Goal: Find specific page/section: Find specific page/section

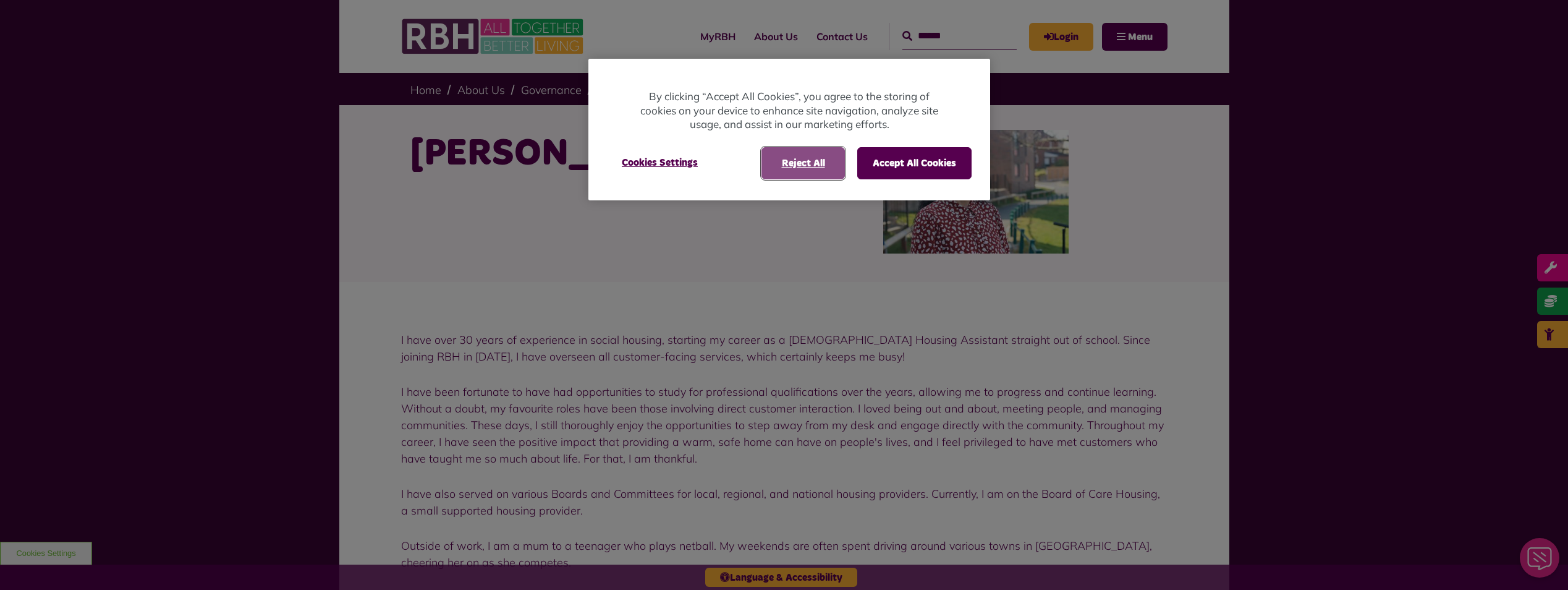
click at [803, 166] on button "Reject All" at bounding box center [803, 163] width 84 height 32
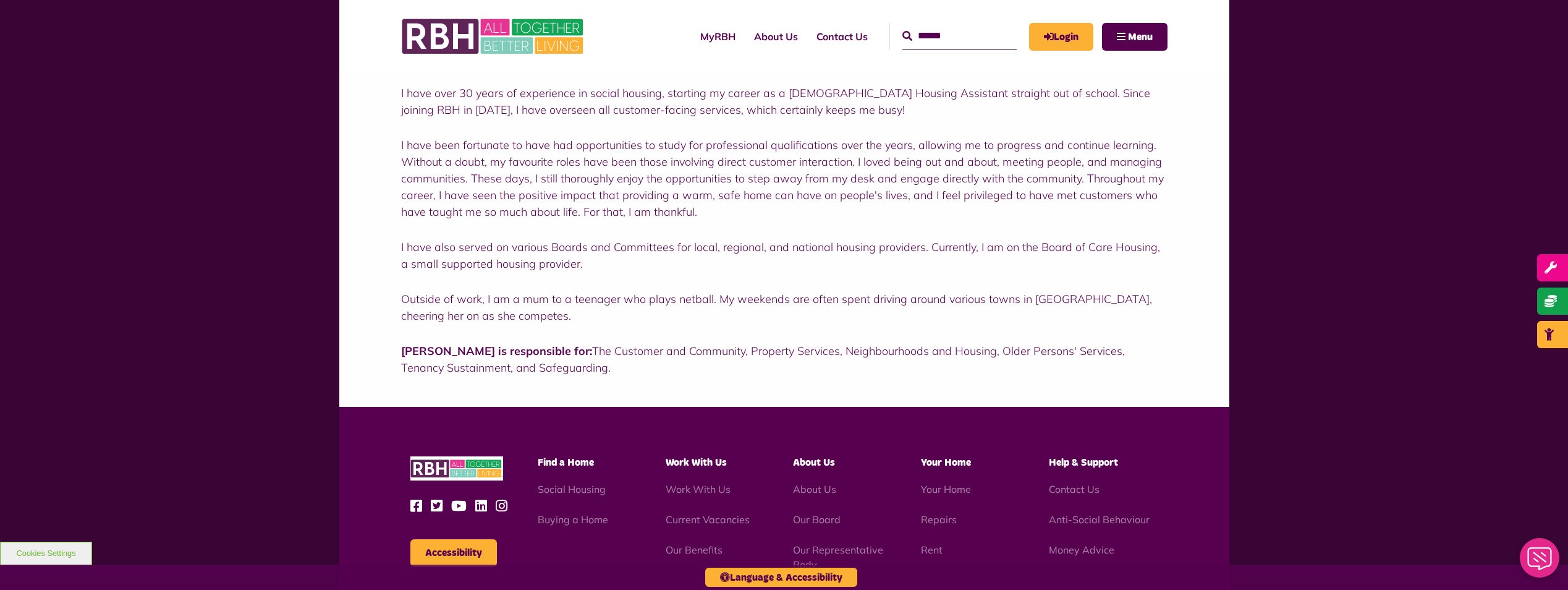
scroll to position [248, 0]
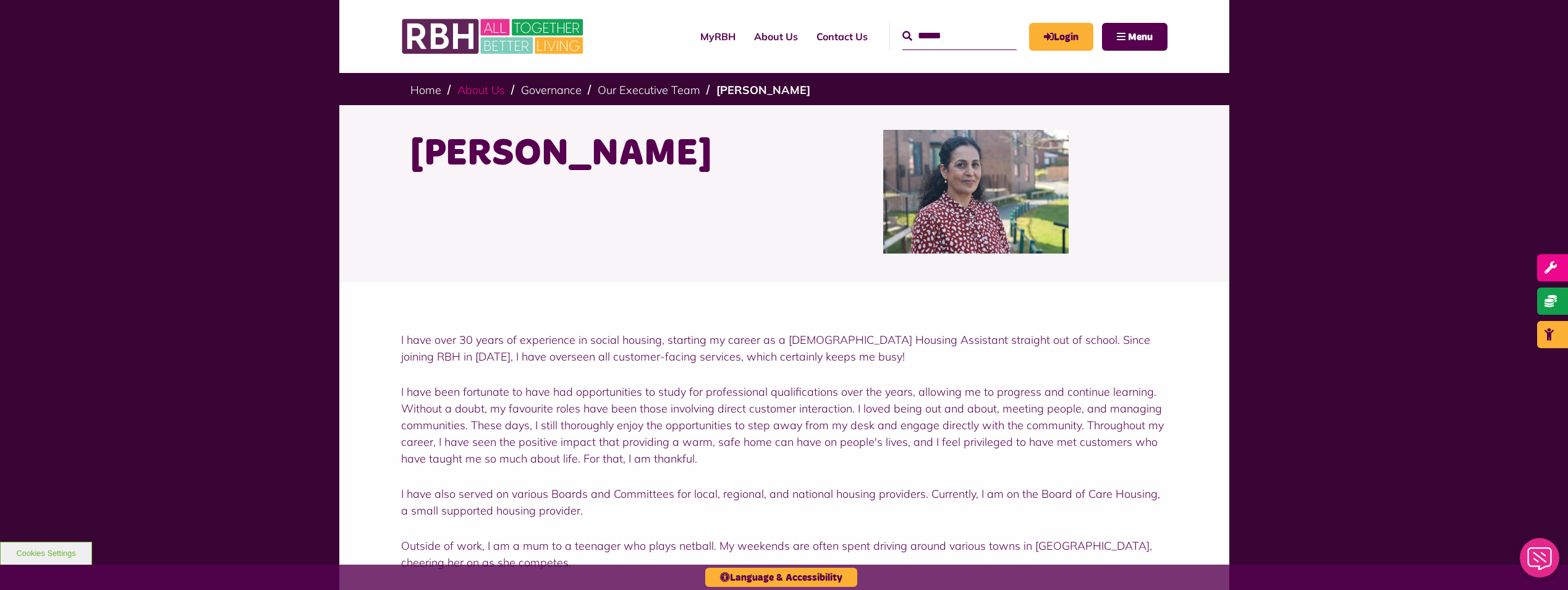
click at [481, 84] on link "About Us" at bounding box center [481, 90] width 47 height 14
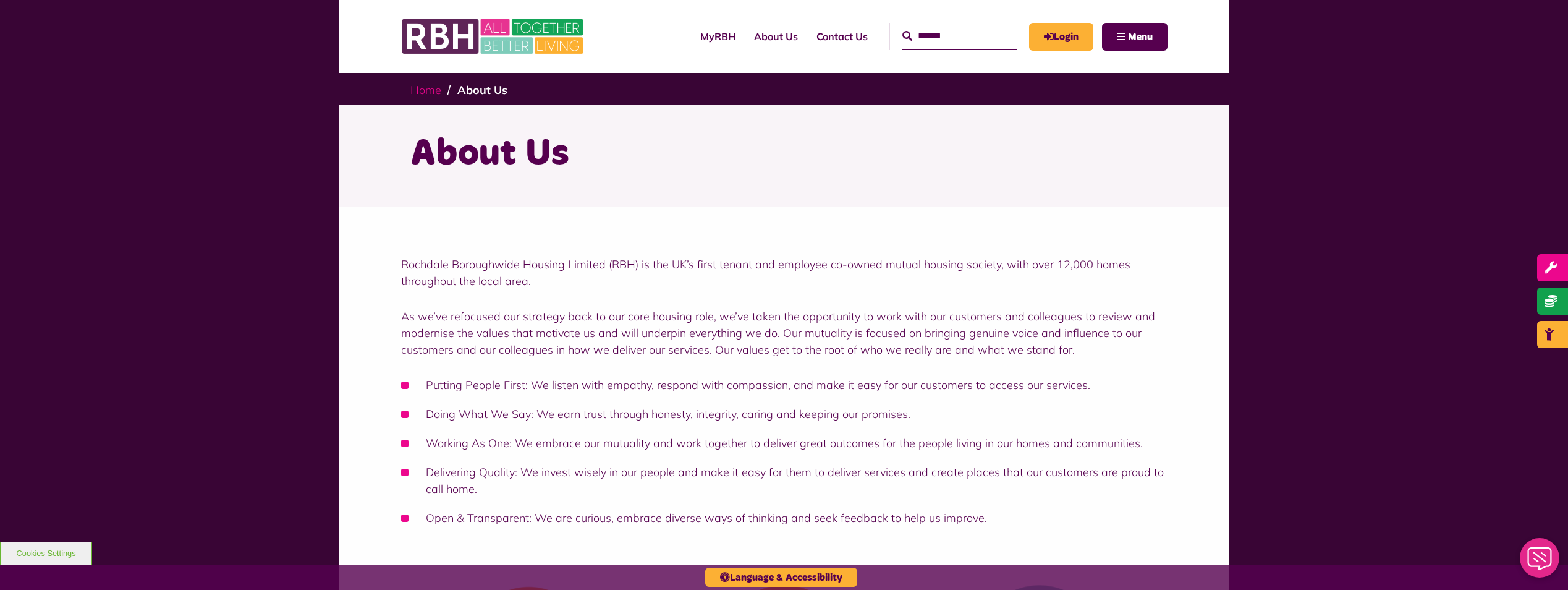
click at [413, 86] on link "Home" at bounding box center [425, 90] width 31 height 14
